Goal: Check status: Check status

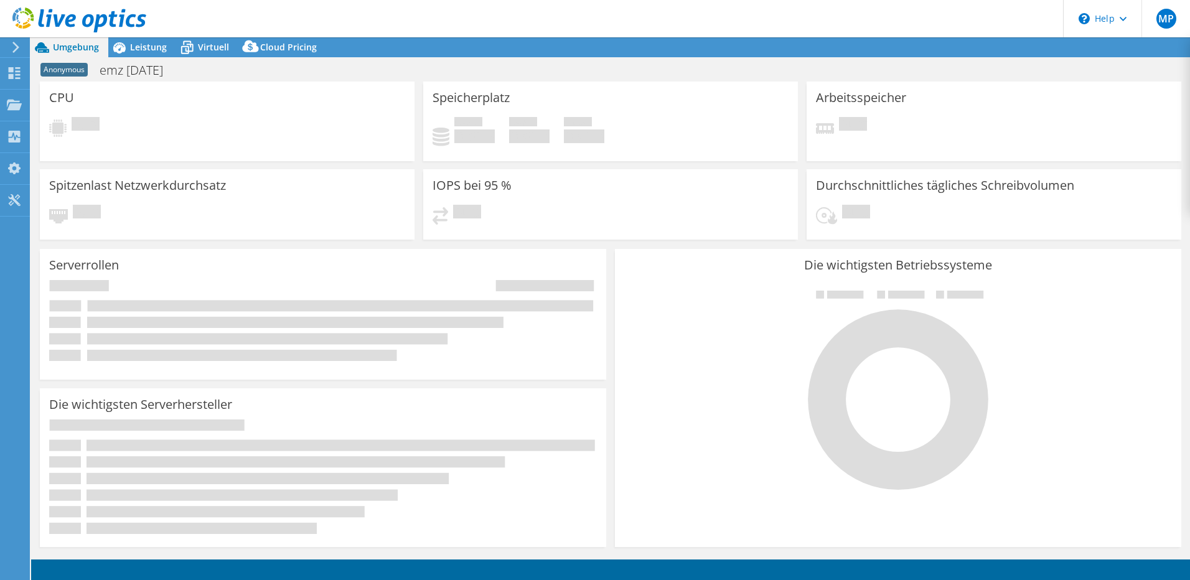
select select "USD"
